Goal: Task Accomplishment & Management: Manage account settings

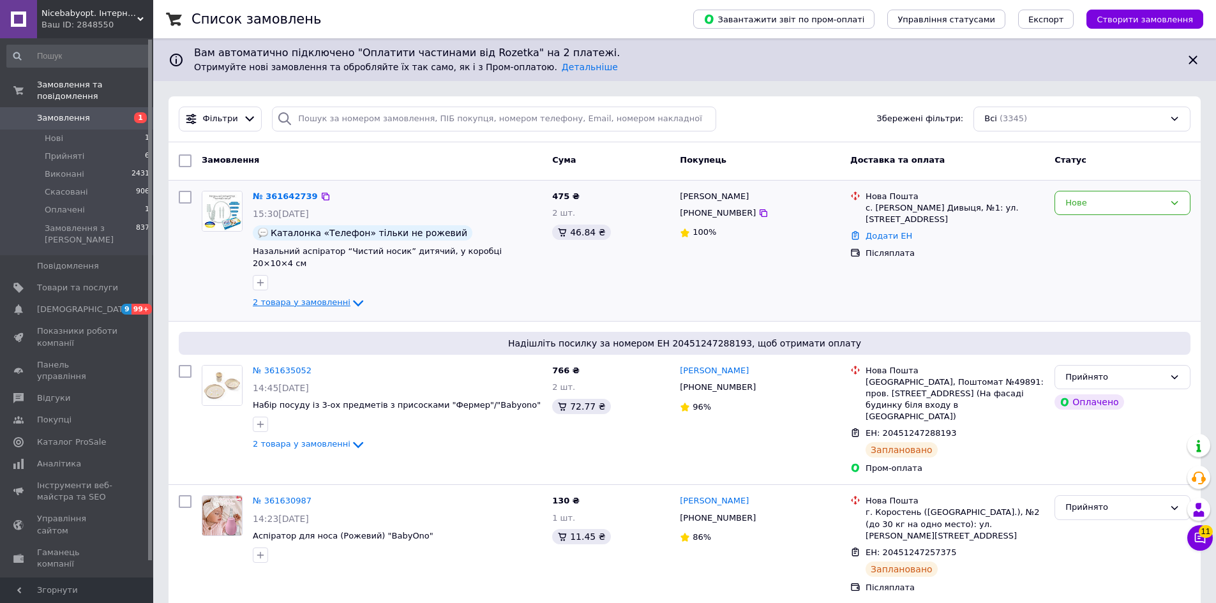
click at [350, 296] on icon at bounding box center [357, 303] width 15 height 15
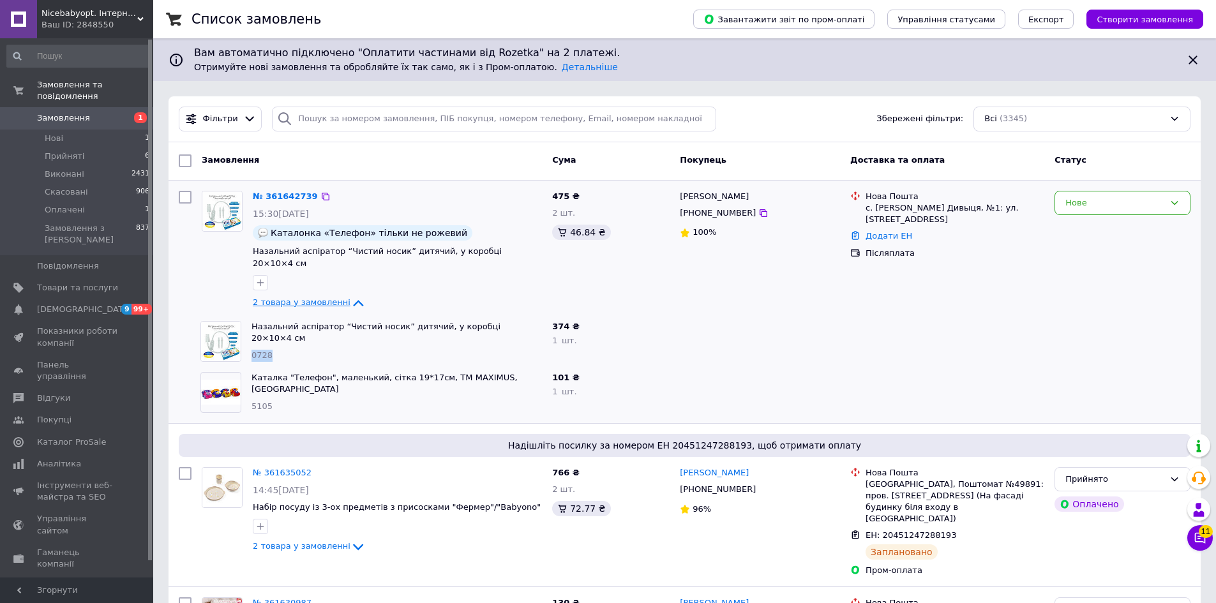
drag, startPoint x: 278, startPoint y: 332, endPoint x: 248, endPoint y: 336, distance: 30.2
click at [248, 336] on div "Назальний аспіратор “Чистий носик” дитячий, у коробці 20×10×4 см 0728" at bounding box center [396, 341] width 301 height 51
copy span "0728"
click at [260, 401] on span "5105" at bounding box center [261, 406] width 21 height 10
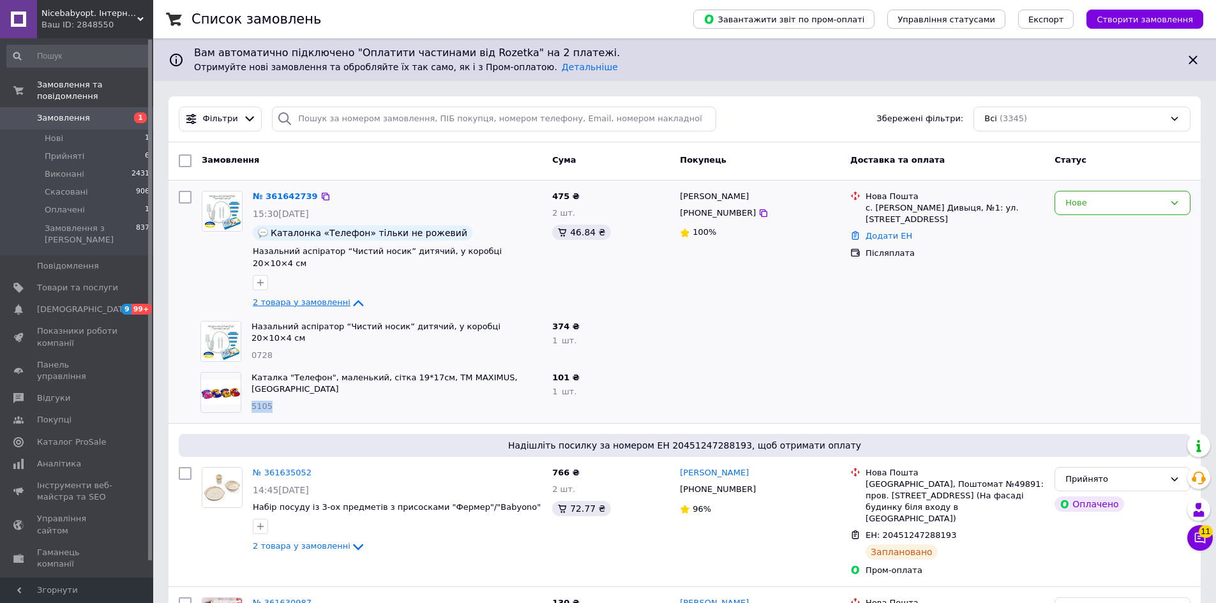
copy span "5105"
click at [758, 211] on icon at bounding box center [763, 213] width 10 height 10
drag, startPoint x: 1067, startPoint y: 304, endPoint x: 1107, endPoint y: 232, distance: 82.8
click at [1067, 316] on div at bounding box center [1122, 341] width 146 height 51
click at [1108, 209] on div "Нове" at bounding box center [1114, 203] width 99 height 13
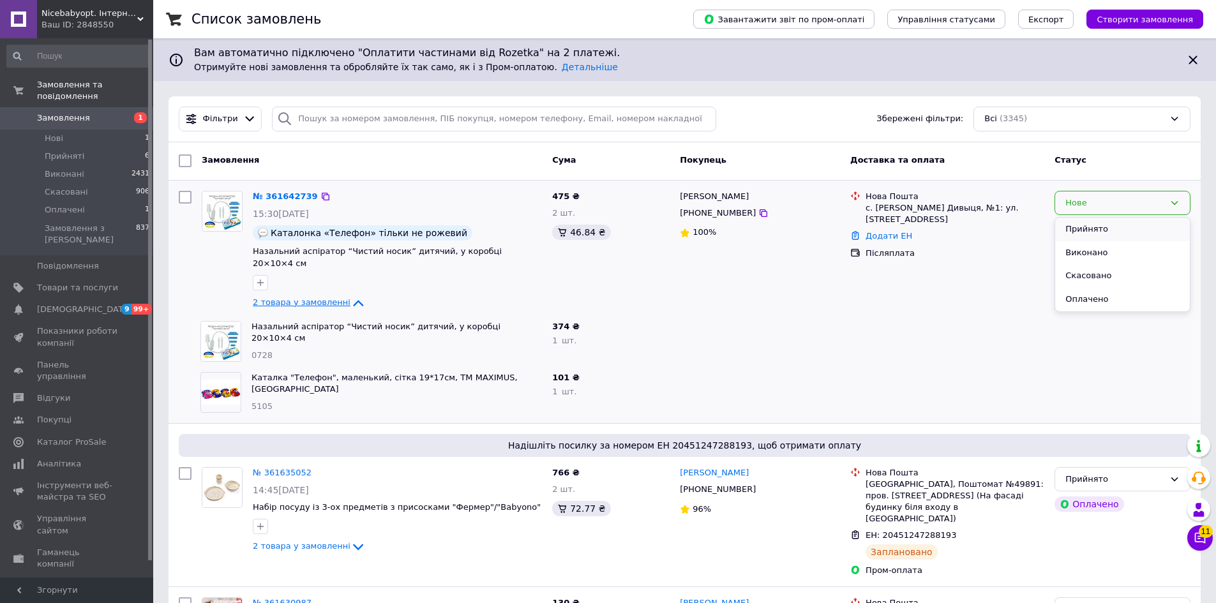
click at [1090, 232] on li "Прийнято" at bounding box center [1122, 230] width 135 height 24
click at [276, 193] on link "№ 361642739" at bounding box center [282, 196] width 59 height 10
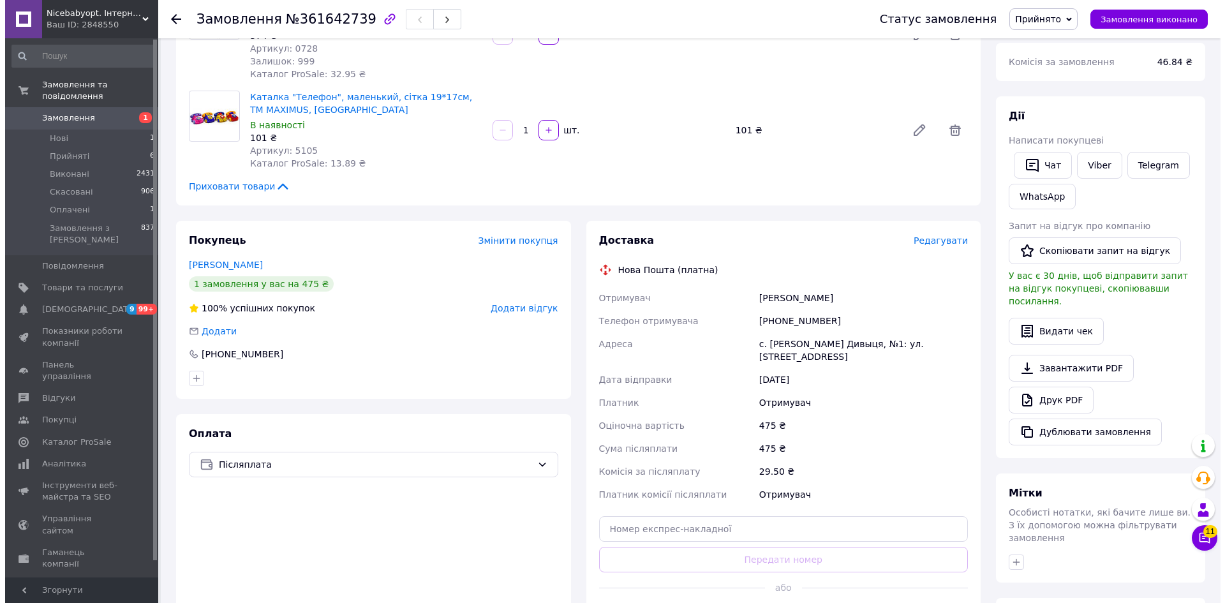
scroll to position [271, 0]
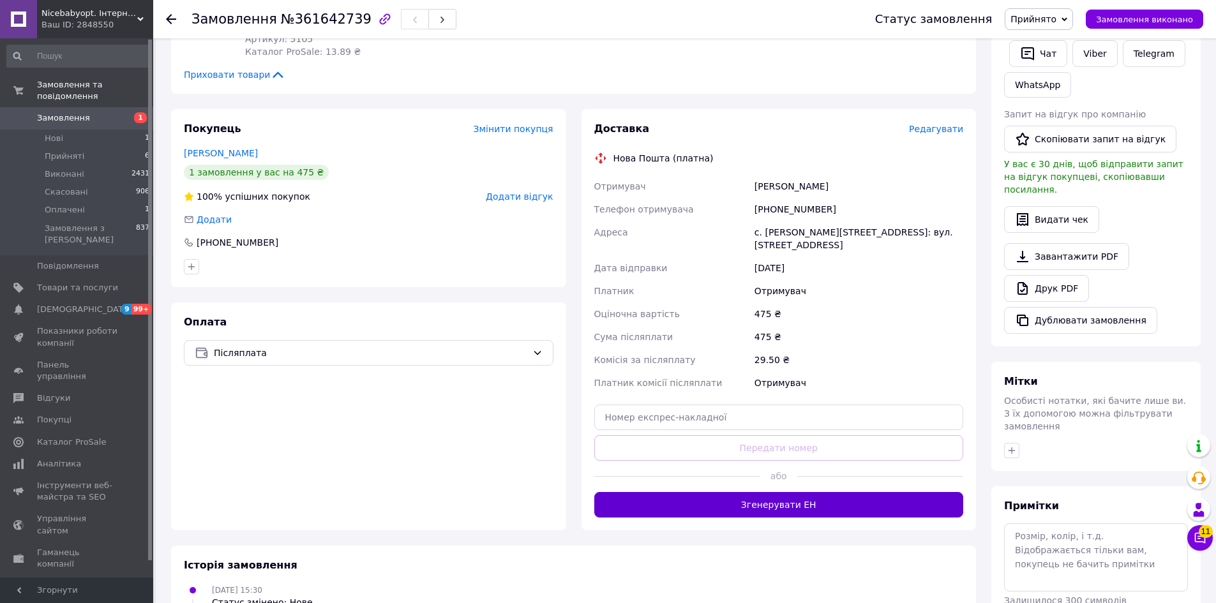
click at [787, 492] on button "Згенерувати ЕН" at bounding box center [779, 505] width 370 height 26
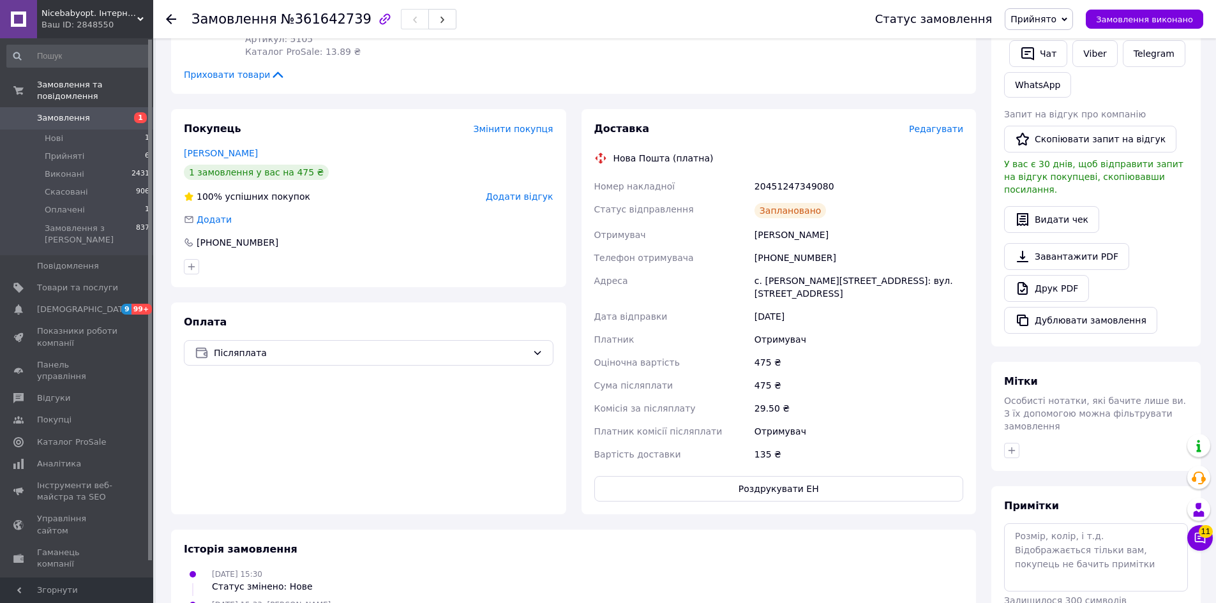
click at [943, 137] on div "Доставка Редагувати Нова Пошта (платна) Номер накладної 20451247349080 Статус в…" at bounding box center [779, 312] width 370 height 380
click at [947, 114] on div "Доставка Редагувати Нова Пошта (платна) Номер накладної 20451247349080 Статус в…" at bounding box center [778, 311] width 395 height 405
click at [943, 130] on span "Редагувати" at bounding box center [936, 129] width 54 height 10
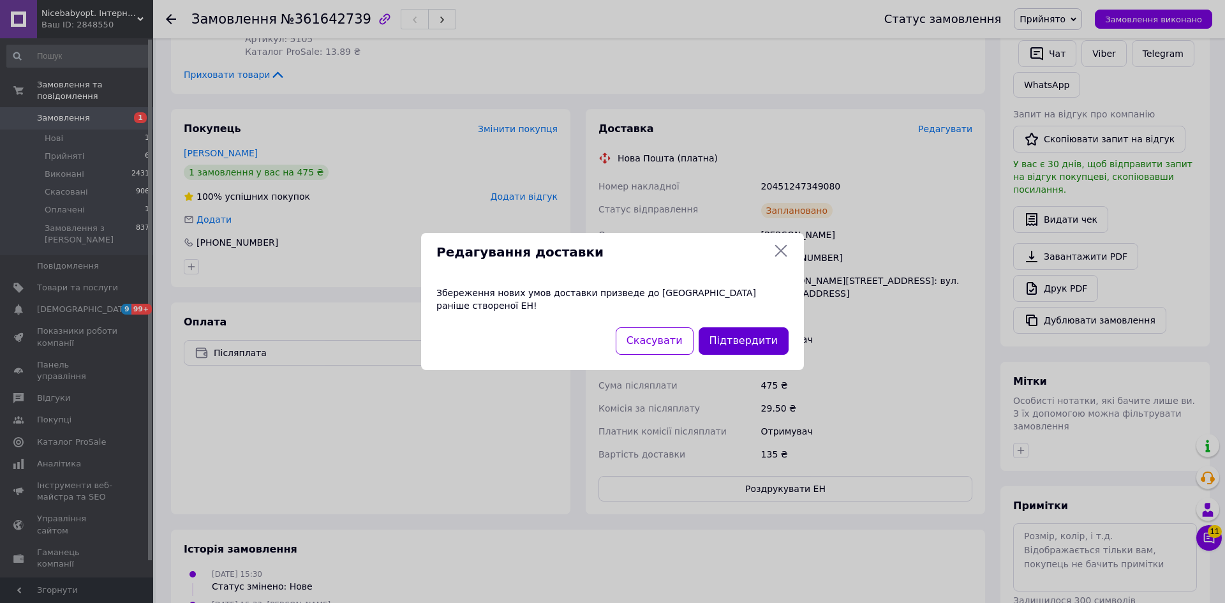
click at [775, 327] on button "Підтвердити" at bounding box center [744, 340] width 90 height 27
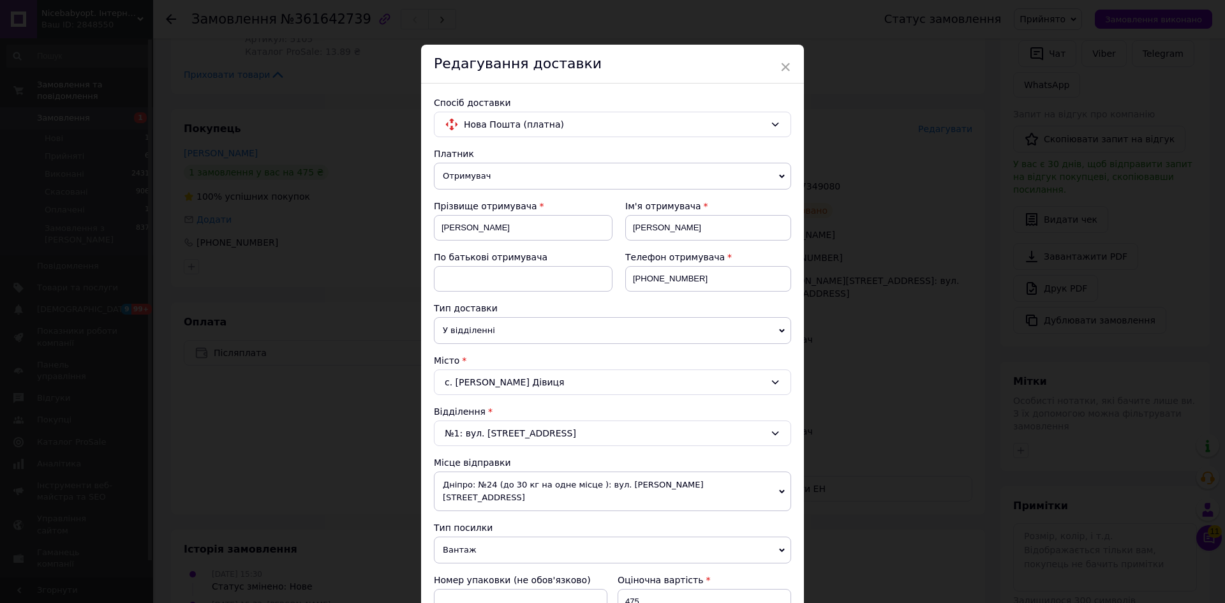
scroll to position [371, 0]
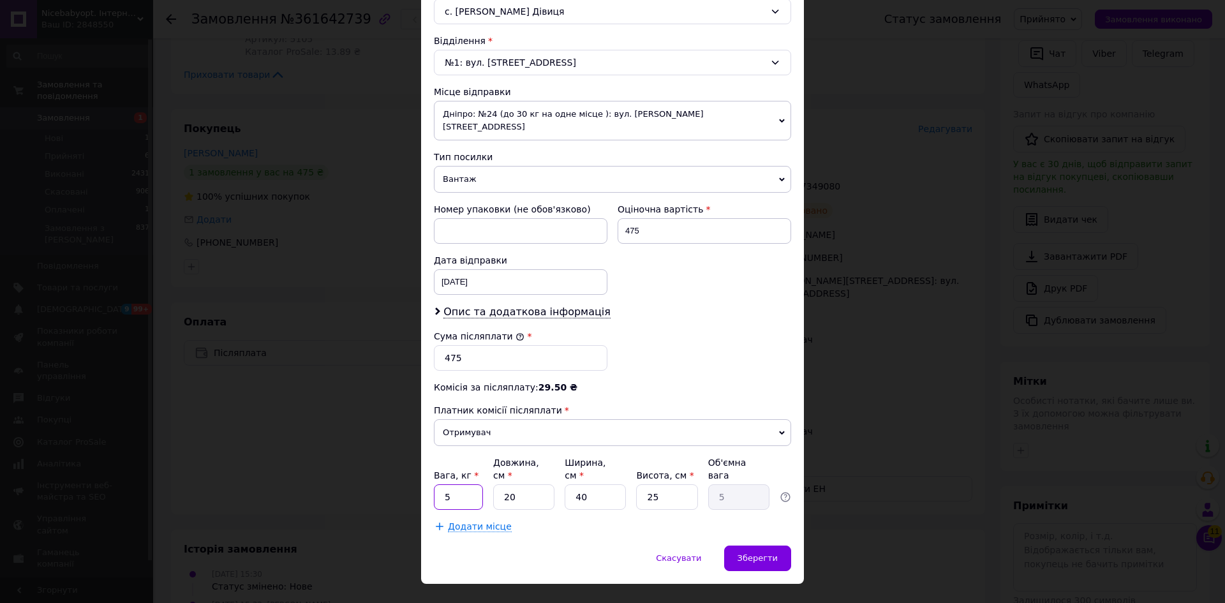
drag, startPoint x: 465, startPoint y: 473, endPoint x: 405, endPoint y: 477, distance: 60.1
click at [405, 477] on div "× Редагування доставки Спосіб доставки Нова Пошта (платна) Платник Отримувач Ві…" at bounding box center [612, 301] width 1225 height 603
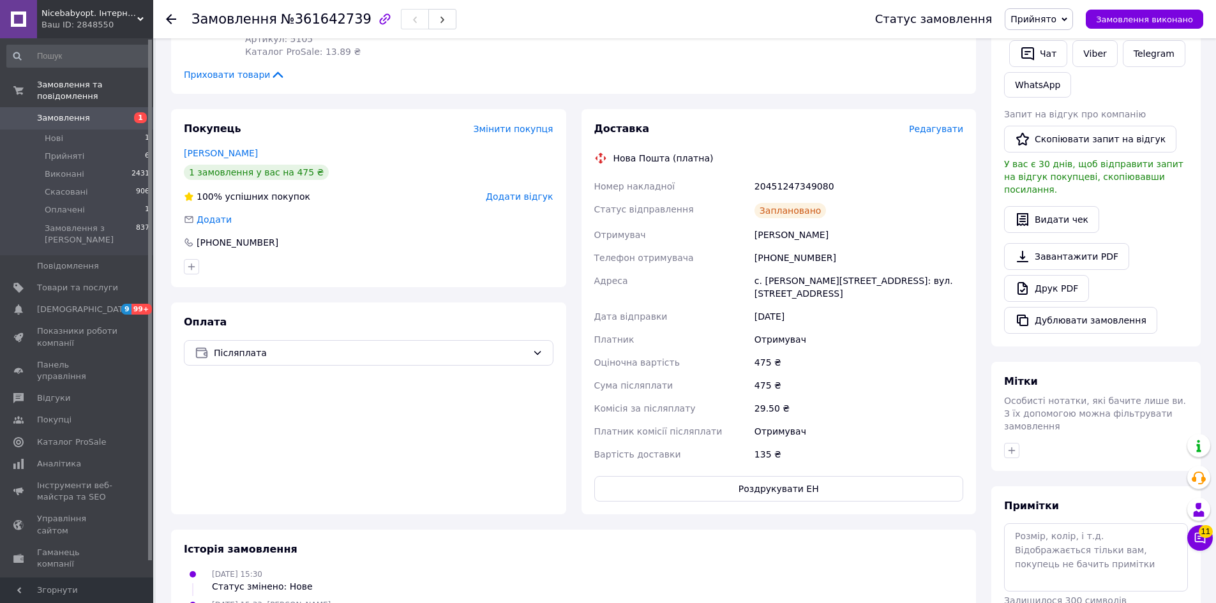
click at [936, 128] on span "Редагувати" at bounding box center [936, 129] width 54 height 10
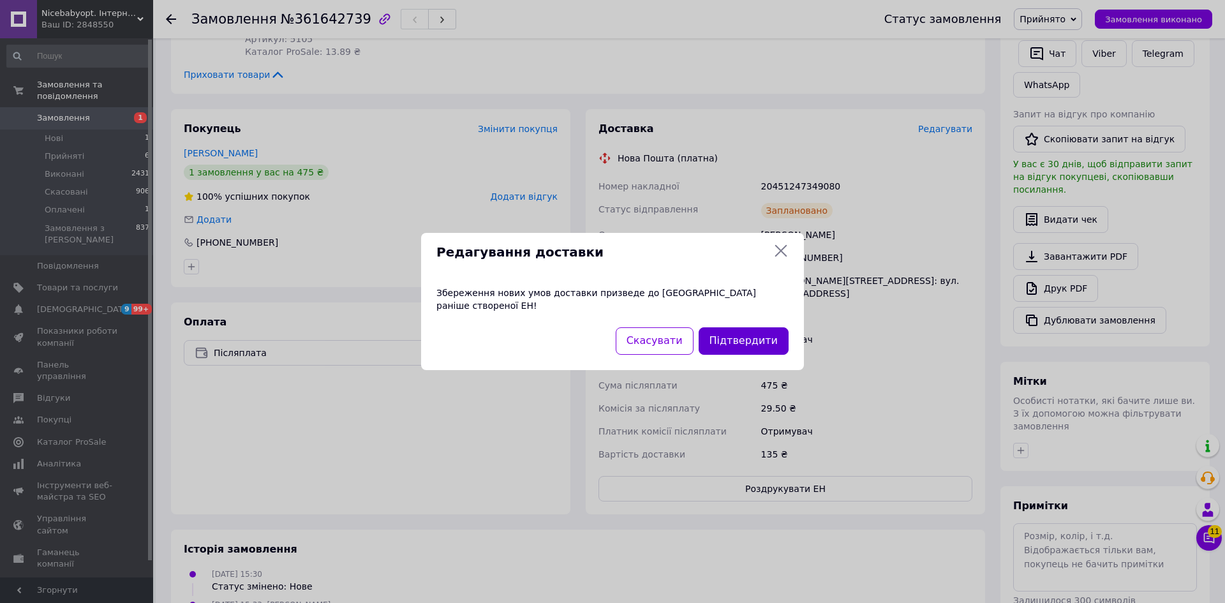
click at [761, 327] on button "Підтвердити" at bounding box center [744, 340] width 90 height 27
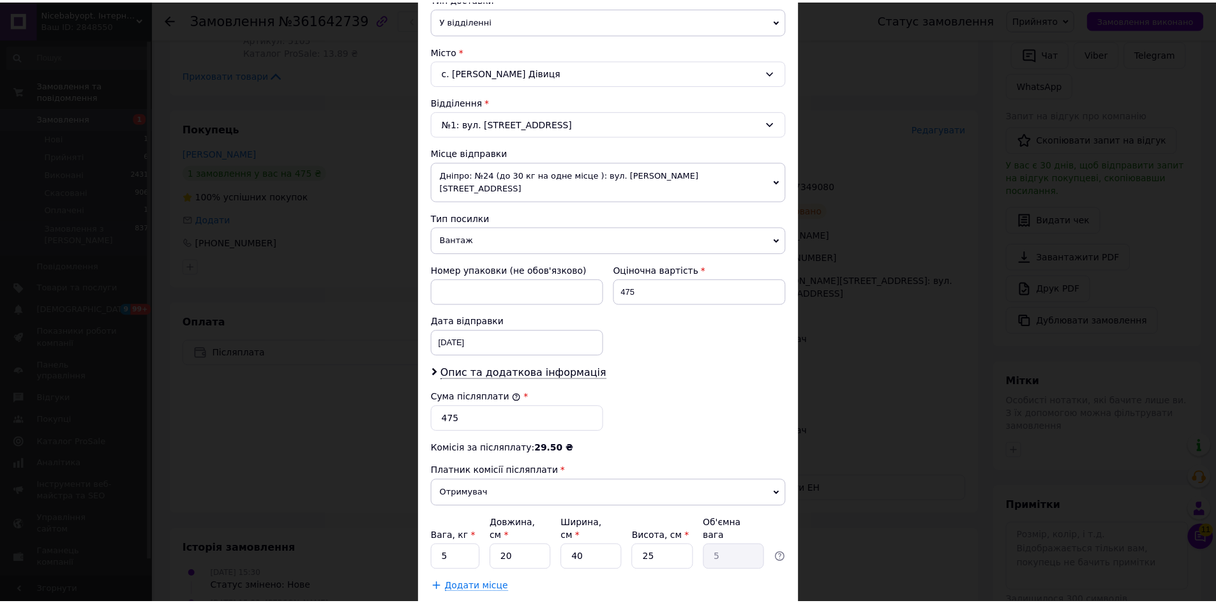
scroll to position [319, 0]
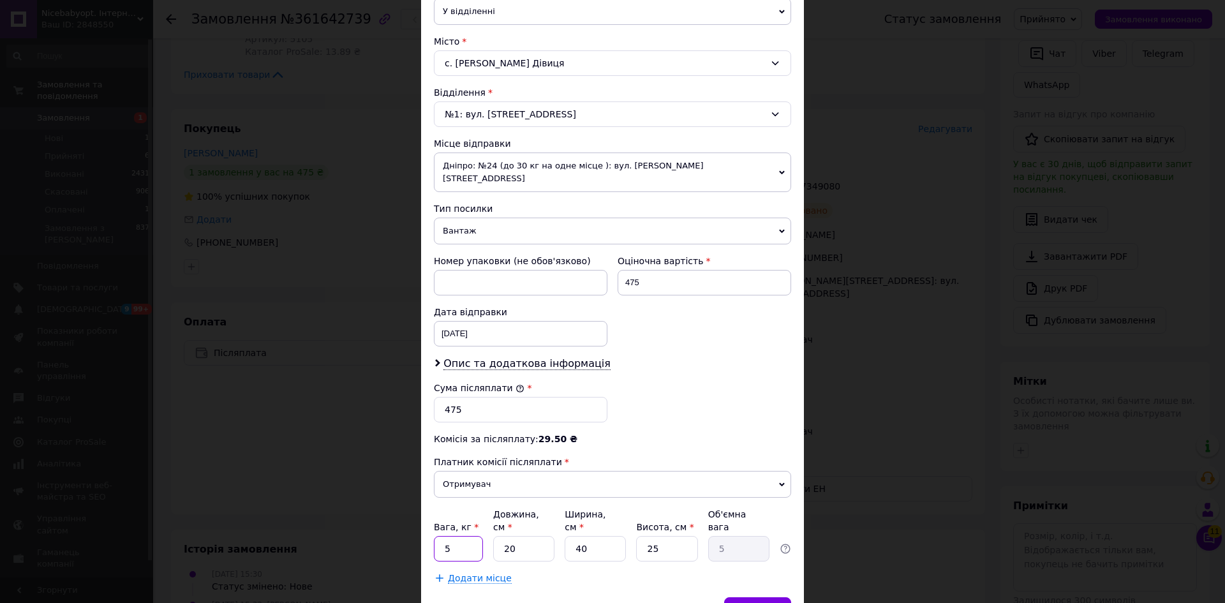
click at [465, 536] on input "5" at bounding box center [458, 549] width 49 height 26
type input "2"
drag, startPoint x: 595, startPoint y: 519, endPoint x: 568, endPoint y: 520, distance: 26.8
click at [568, 536] on input "40" at bounding box center [595, 549] width 61 height 26
type input "2"
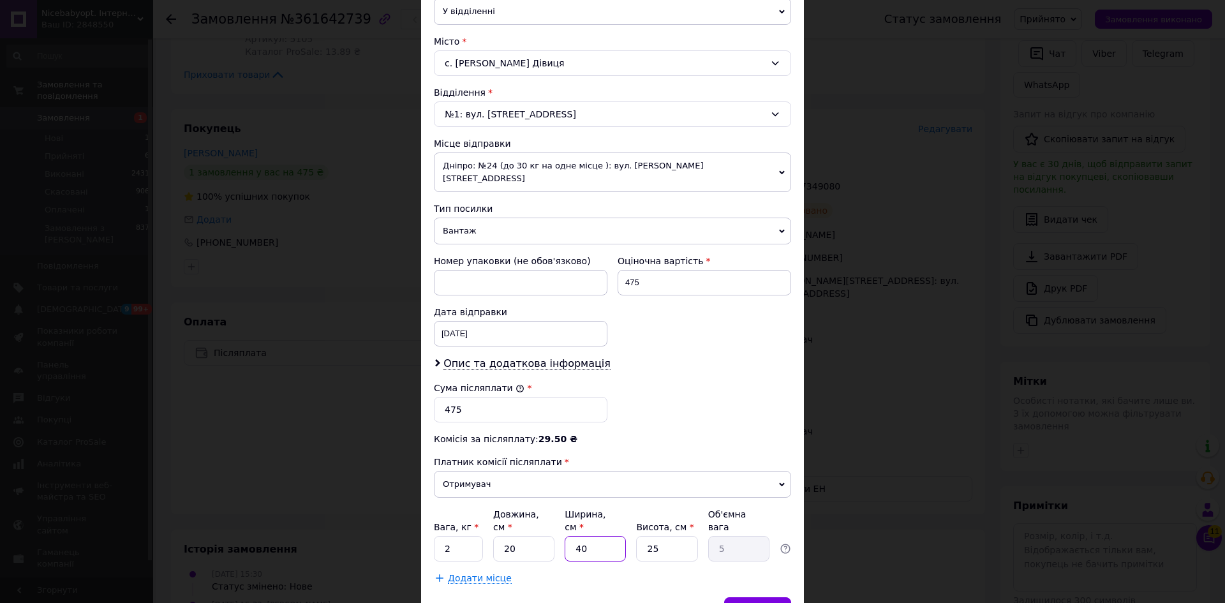
type input "0.25"
type input "20"
type input "2.5"
type input "20"
drag, startPoint x: 650, startPoint y: 521, endPoint x: 622, endPoint y: 522, distance: 28.1
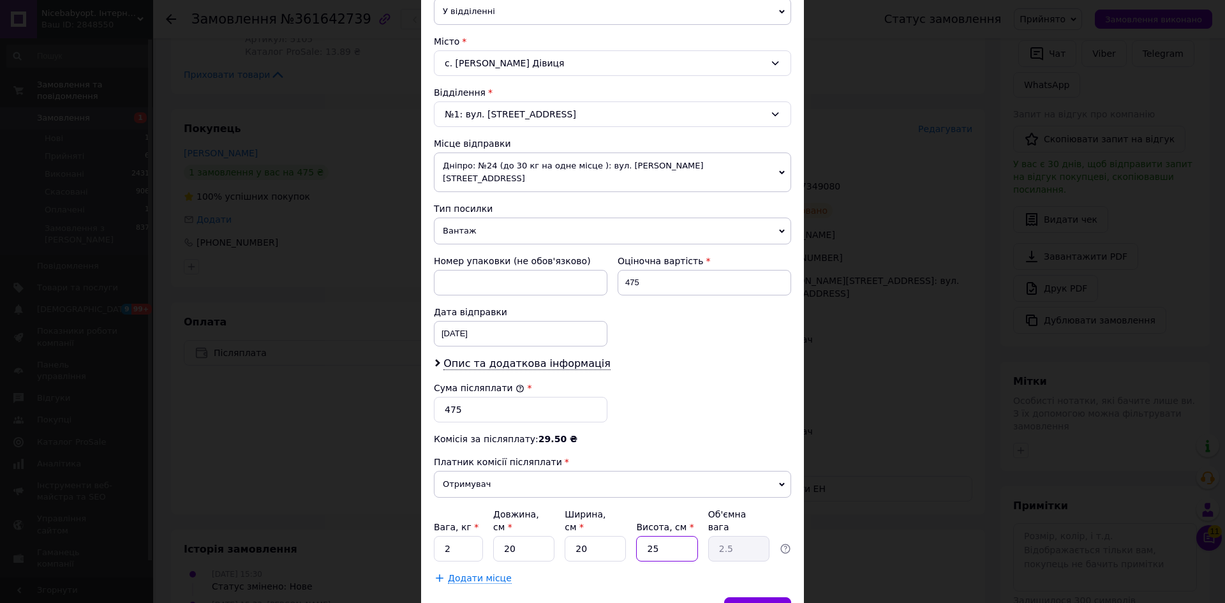
click at [624, 521] on div "Вага, кг * 2 Довжина, см * 20 Ширина, см * 20 Висота, см * 25 Об'ємна вага 2.5" at bounding box center [612, 535] width 357 height 54
type input "2"
type input "0.2"
type input "20"
type input "2"
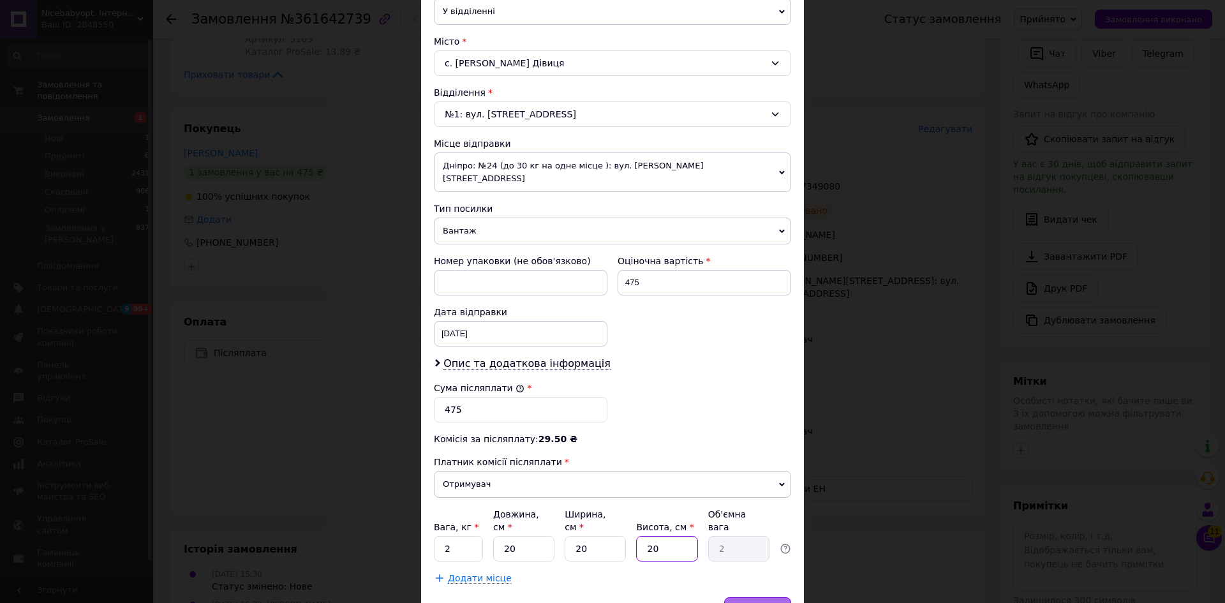
type input "20"
click at [761, 597] on div "Зберегти" at bounding box center [757, 610] width 67 height 26
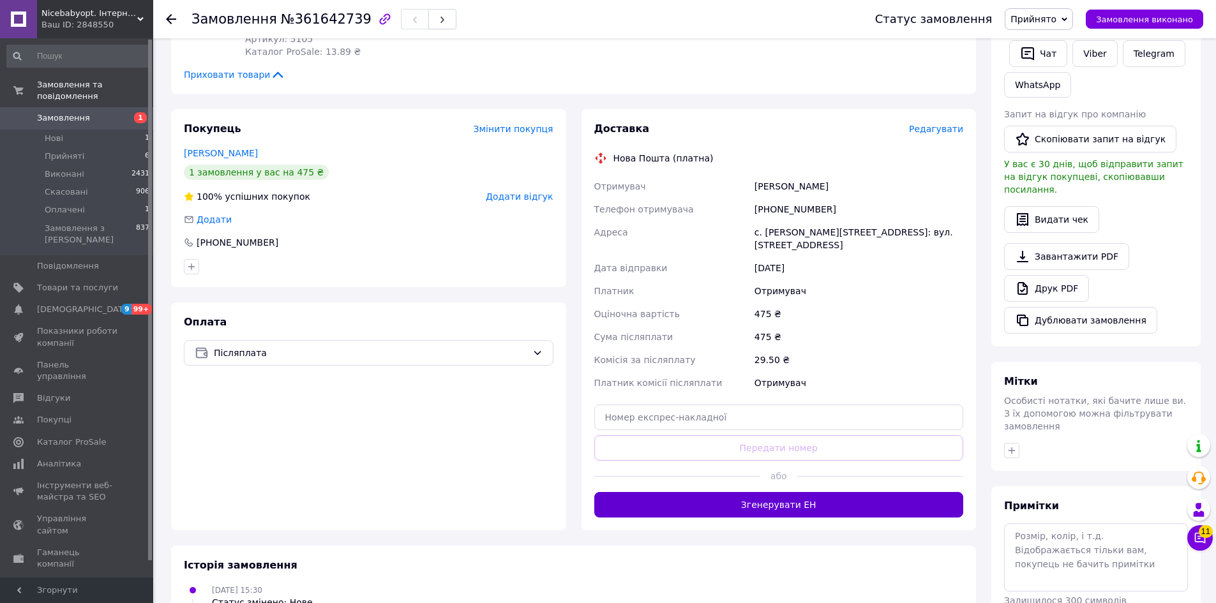
click at [781, 493] on button "Згенерувати ЕН" at bounding box center [779, 505] width 370 height 26
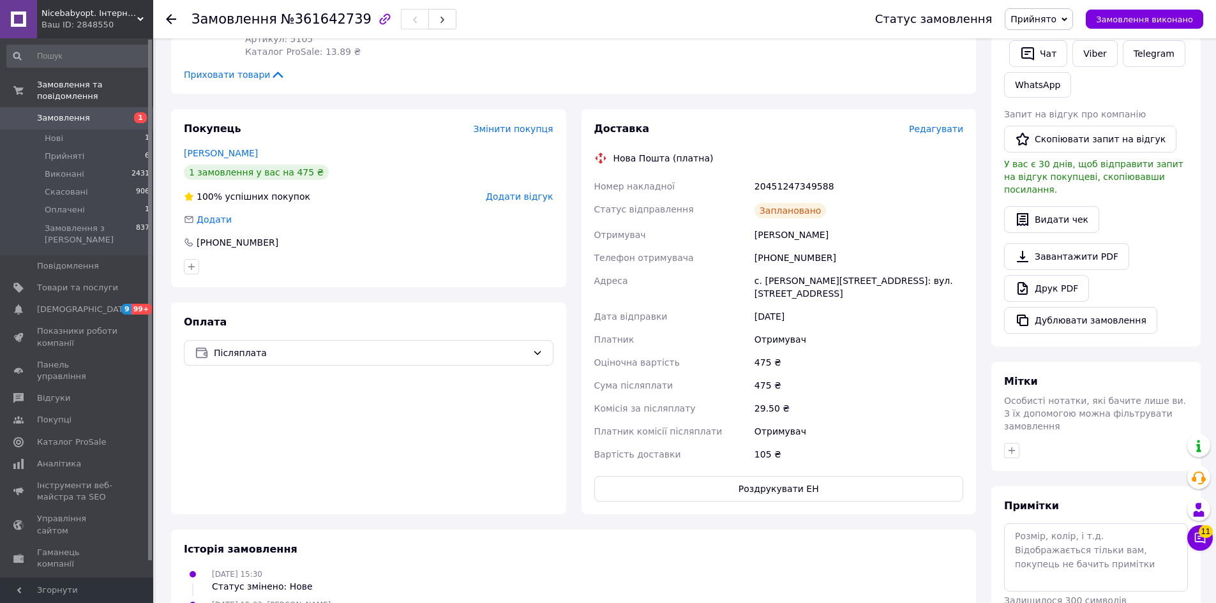
click at [775, 185] on div "20451247349588" at bounding box center [859, 186] width 214 height 23
copy div "20451247349588"
drag, startPoint x: 835, startPoint y: 234, endPoint x: 718, endPoint y: 229, distance: 116.9
click at [718, 229] on div "Номер накладної 20451247349588 Статус відправлення Заплановано Отримувач [PERSO…" at bounding box center [779, 320] width 375 height 291
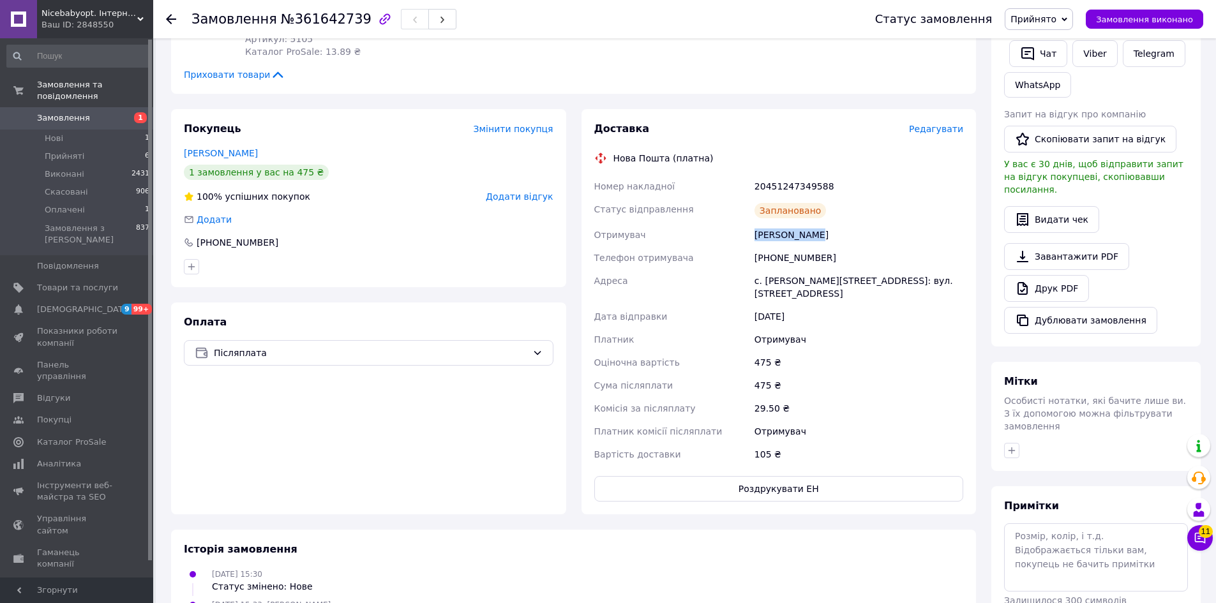
copy div "Отримувач [PERSON_NAME]"
click at [777, 189] on div "20451247349588" at bounding box center [859, 186] width 214 height 23
copy div "20451247349588"
